Goal: Register for event/course

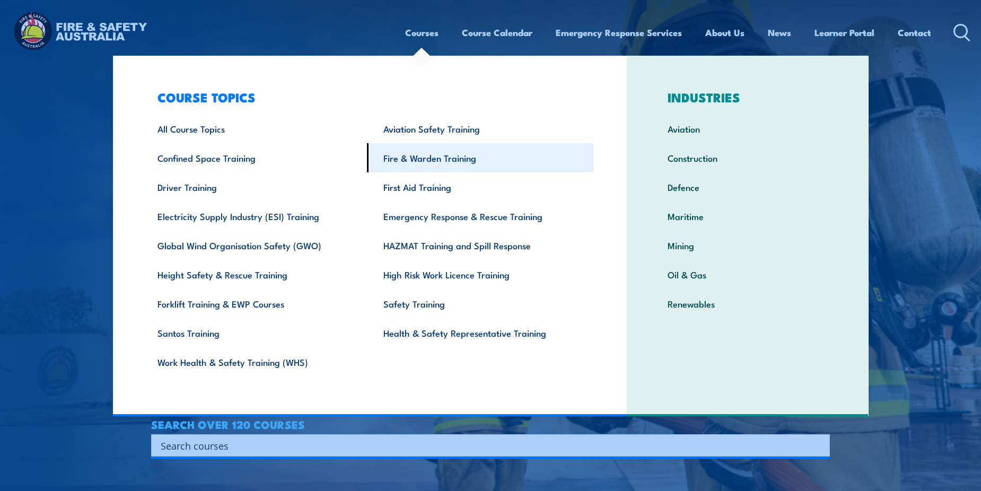
click at [436, 162] on link "Fire & Warden Training" at bounding box center [480, 157] width 227 height 29
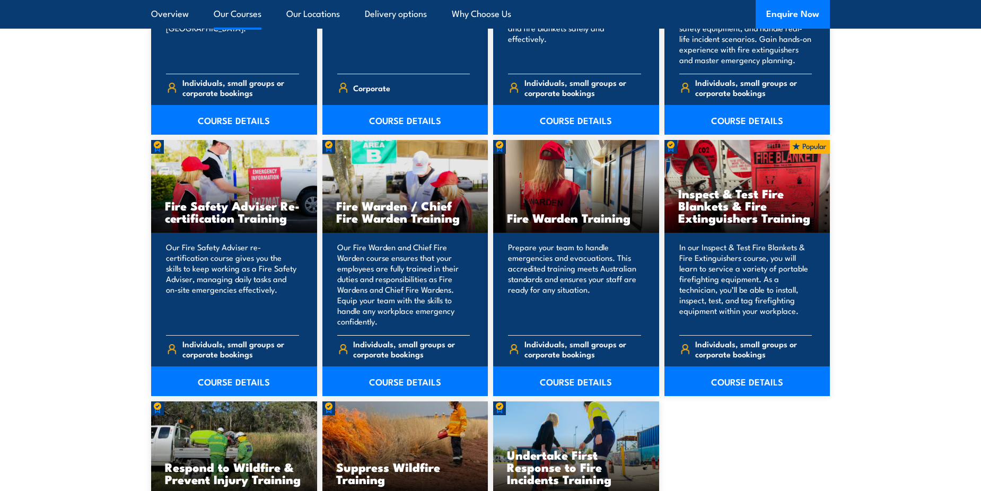
scroll to position [1326, 0]
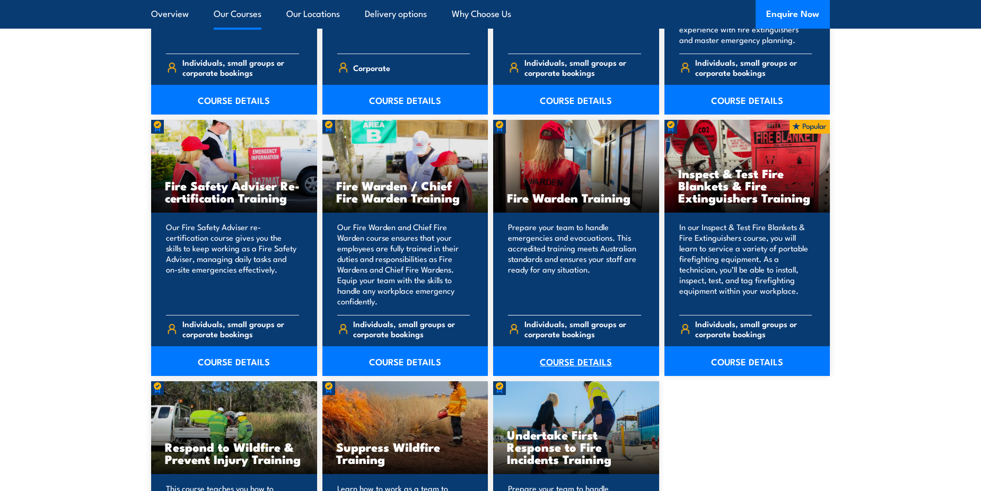
click at [575, 356] on link "COURSE DETAILS" at bounding box center [576, 361] width 166 height 30
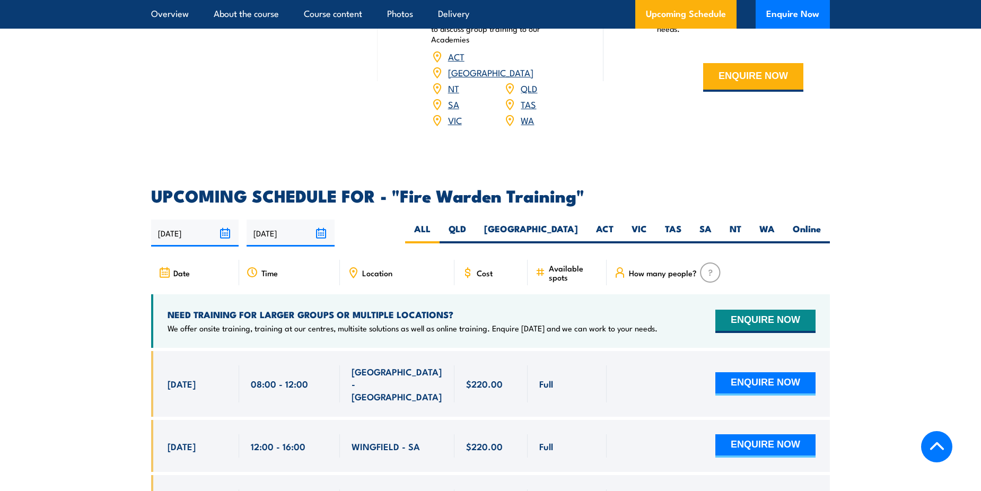
scroll to position [1857, 0]
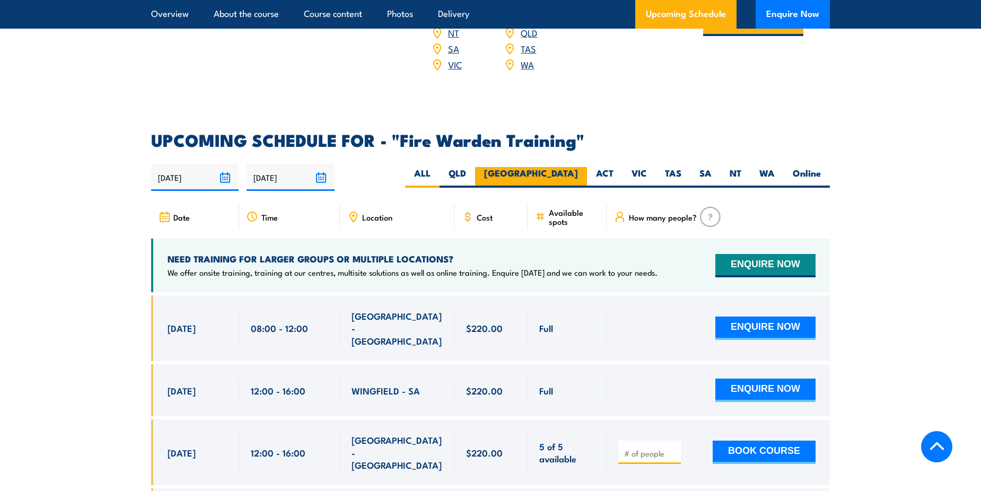
click at [564, 167] on label "[GEOGRAPHIC_DATA]" at bounding box center [531, 177] width 112 height 21
click at [578, 167] on input "[GEOGRAPHIC_DATA]" at bounding box center [581, 170] width 7 height 7
radio input "true"
click at [475, 167] on label "QLD" at bounding box center [458, 177] width 36 height 21
click at [473, 167] on input "QLD" at bounding box center [469, 170] width 7 height 7
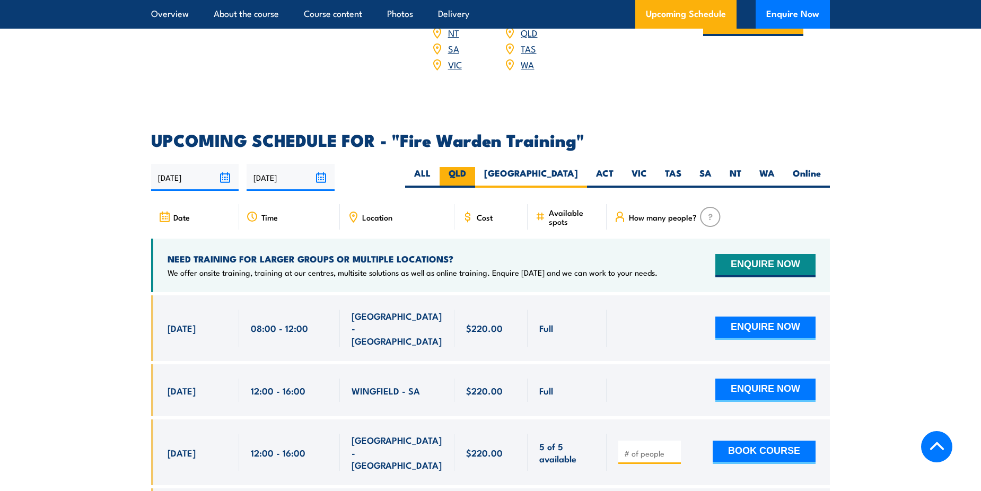
radio input "true"
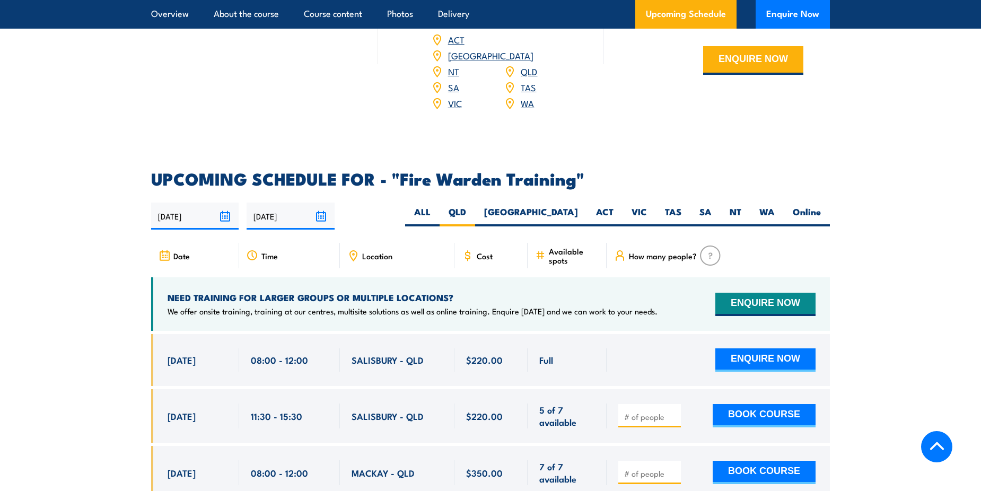
scroll to position [1920, 0]
